Goal: Information Seeking & Learning: Learn about a topic

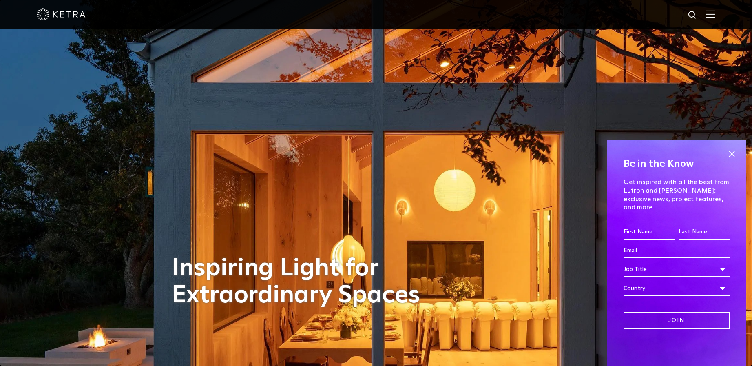
click at [721, 20] on div at bounding box center [376, 14] width 752 height 29
click at [715, 14] on img at bounding box center [710, 14] width 9 height 8
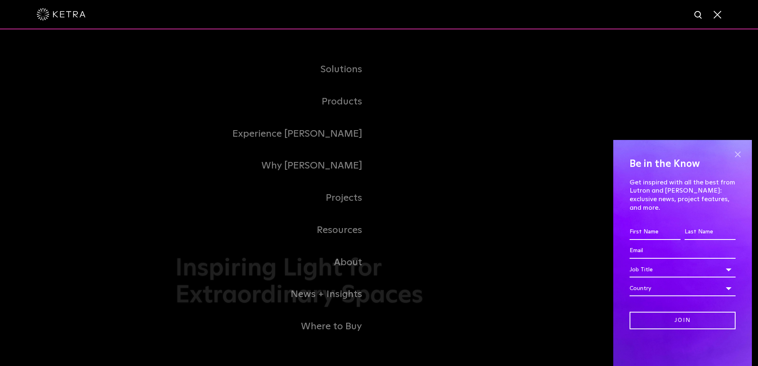
click at [738, 160] on span at bounding box center [737, 154] width 12 height 12
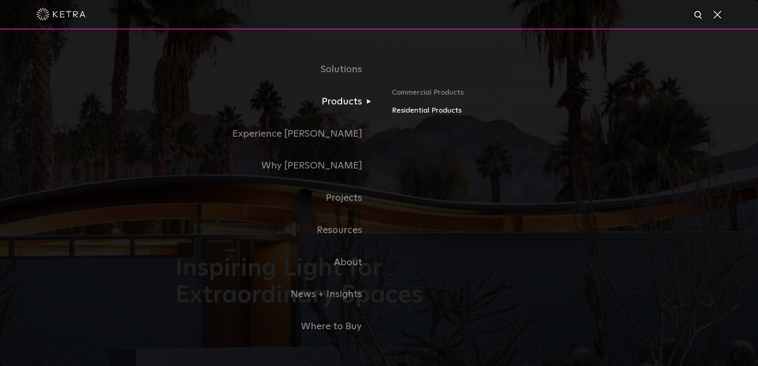
click at [409, 112] on link "Residential Products" at bounding box center [487, 111] width 191 height 12
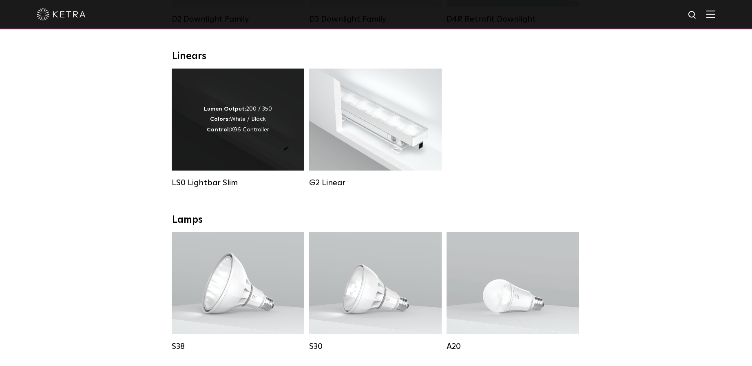
scroll to position [276, 0]
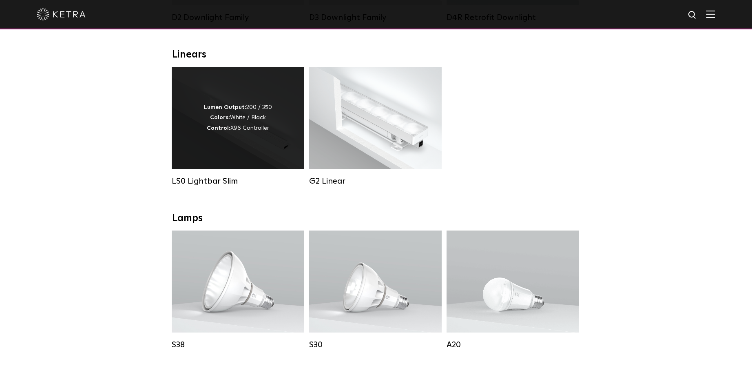
click at [243, 117] on div "Lumen Output: 200 / 350 Colors: White / Black Control: X96 Controller" at bounding box center [238, 117] width 68 height 31
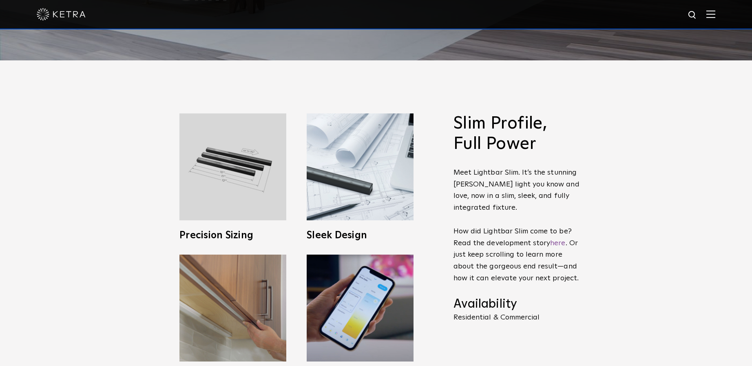
scroll to position [33, 0]
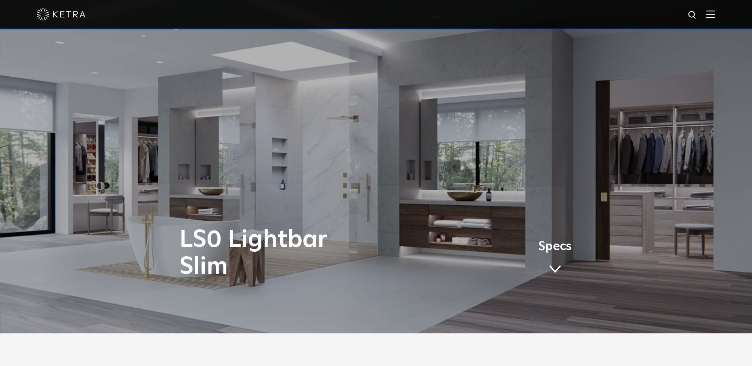
drag, startPoint x: 549, startPoint y: 258, endPoint x: 554, endPoint y: 251, distance: 8.0
click at [549, 258] on link "Specs" at bounding box center [554, 260] width 33 height 32
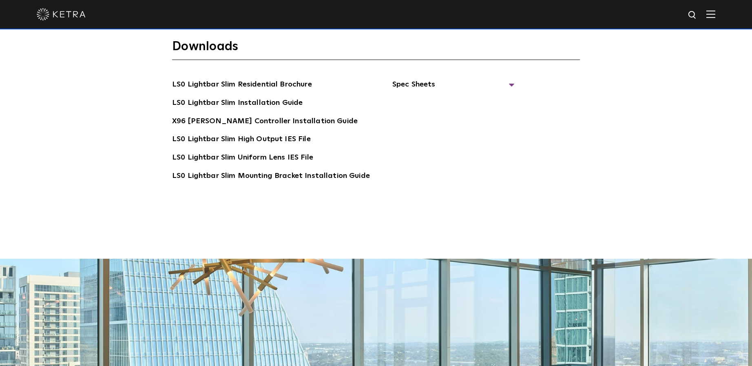
scroll to position [1670, 0]
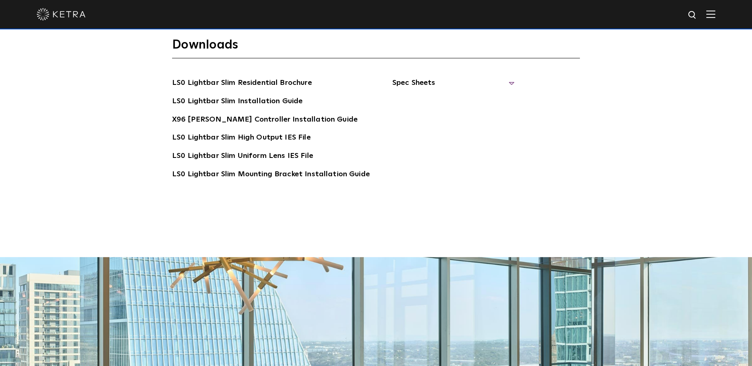
click at [399, 77] on span "Spec Sheets" at bounding box center [453, 86] width 122 height 18
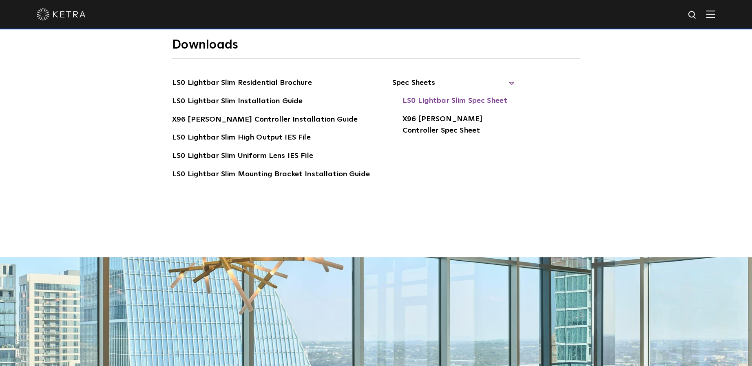
click at [421, 95] on link "LS0 Lightbar Slim Spec Sheet" at bounding box center [454, 101] width 105 height 13
